Goal: Task Accomplishment & Management: Complete application form

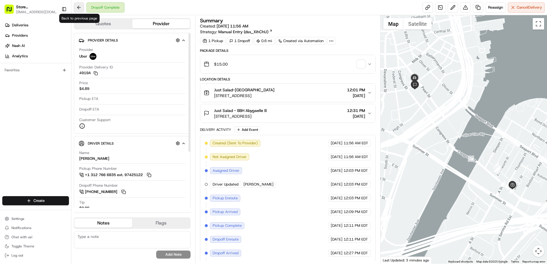
click at [78, 9] on button at bounding box center [79, 7] width 10 height 10
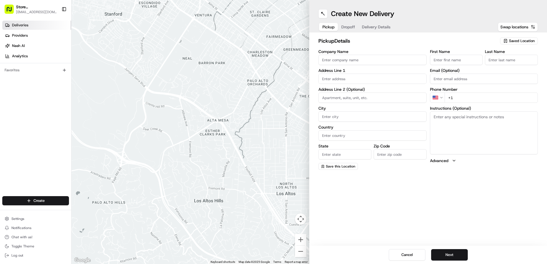
click at [25, 25] on span "Deliveries" at bounding box center [20, 25] width 16 height 5
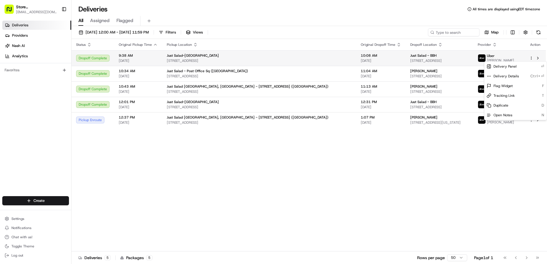
click at [532, 58] on html "Store [STREET_ADDRESS] (Post Office Square) (Just Salad) [EMAIL_ADDRESS][DOMAIN…" at bounding box center [273, 132] width 547 height 264
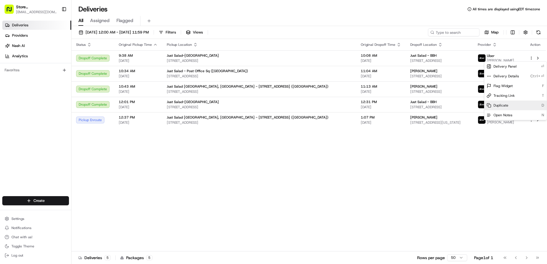
click at [508, 102] on div "Duplicate D" at bounding box center [516, 105] width 62 height 10
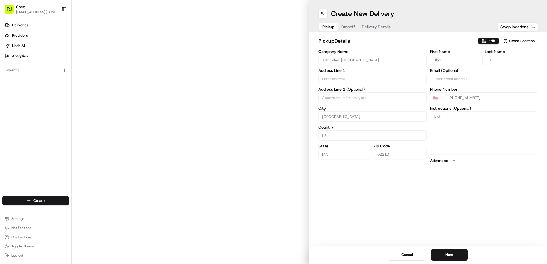
type input "372 Congress St"
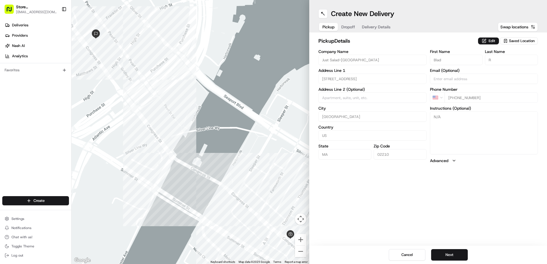
click at [346, 26] on span "Dropoff" at bounding box center [349, 27] width 14 height 6
click at [372, 29] on span "Delivery Details" at bounding box center [376, 27] width 29 height 6
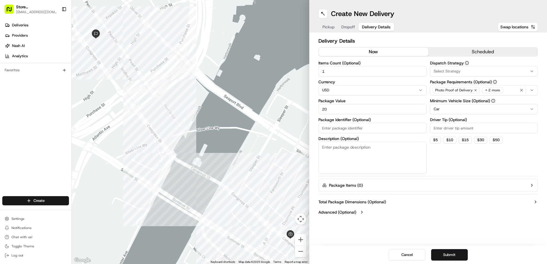
click at [328, 28] on span "Pickup" at bounding box center [329, 27] width 12 height 6
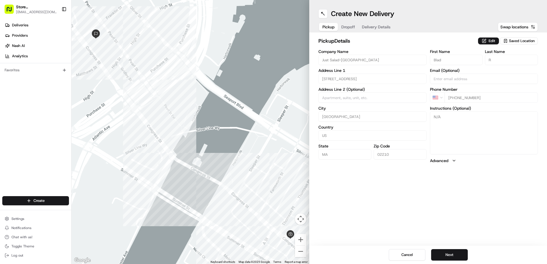
click at [352, 27] on span "Dropoff" at bounding box center [349, 27] width 14 height 6
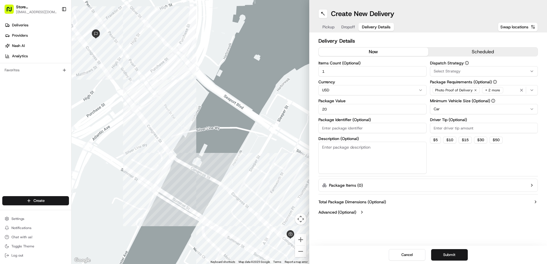
click at [372, 26] on span "Delivery Details" at bounding box center [376, 27] width 29 height 6
click at [460, 251] on button "Submit" at bounding box center [449, 254] width 37 height 11
